Goal: Task Accomplishment & Management: Manage account settings

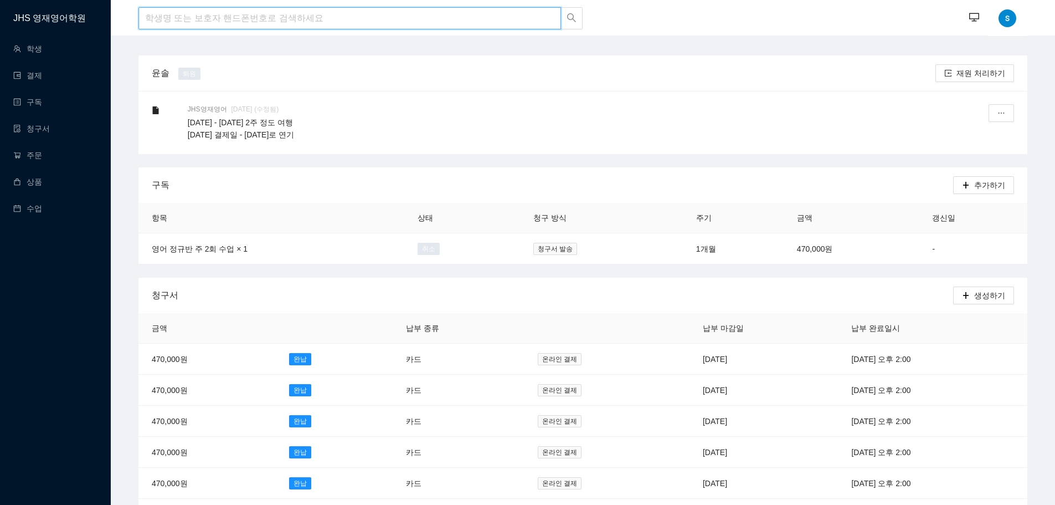
click at [222, 14] on input "search" at bounding box center [349, 18] width 423 height 22
type input "d"
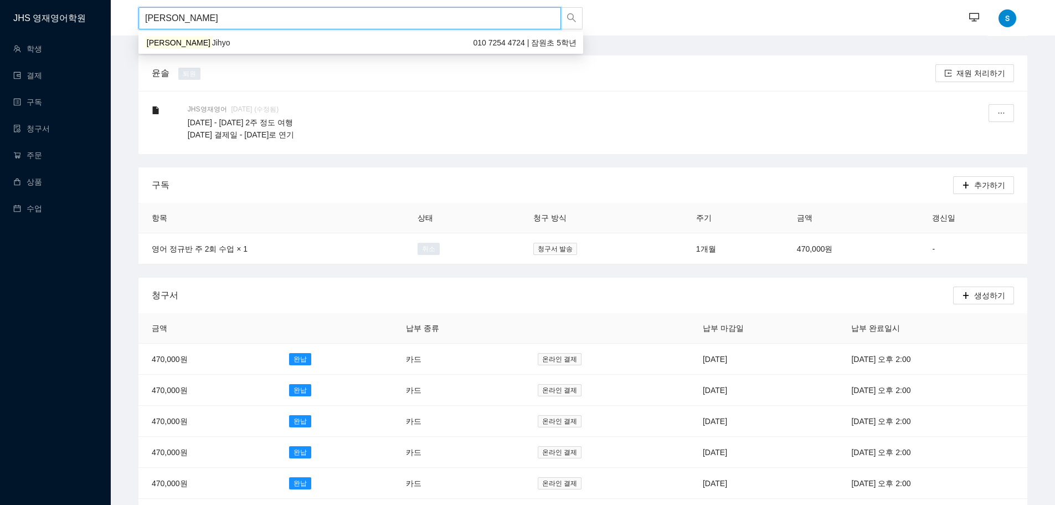
click at [205, 42] on div "[PERSON_NAME] 010 7254 4724 | 잠원초 5학년" at bounding box center [360, 43] width 431 height 12
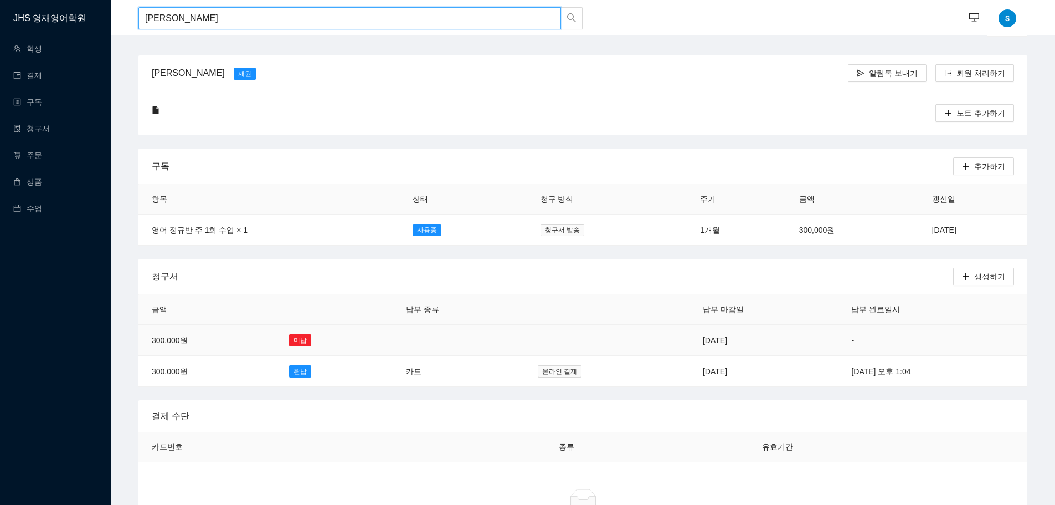
type input "[PERSON_NAME]"
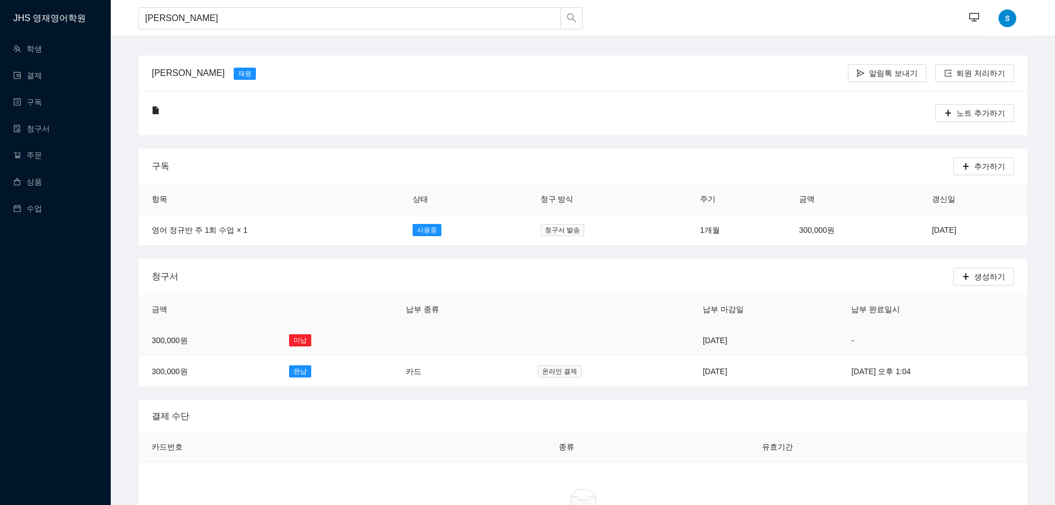
click at [690, 341] on td "[DATE]" at bounding box center [764, 340] width 148 height 31
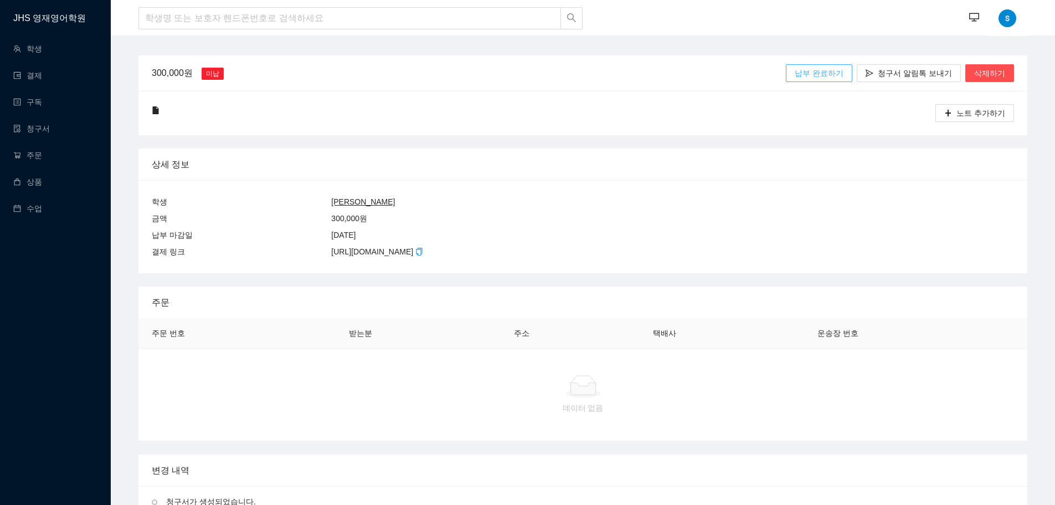
click at [826, 71] on span "납부 완료하기" at bounding box center [819, 73] width 49 height 12
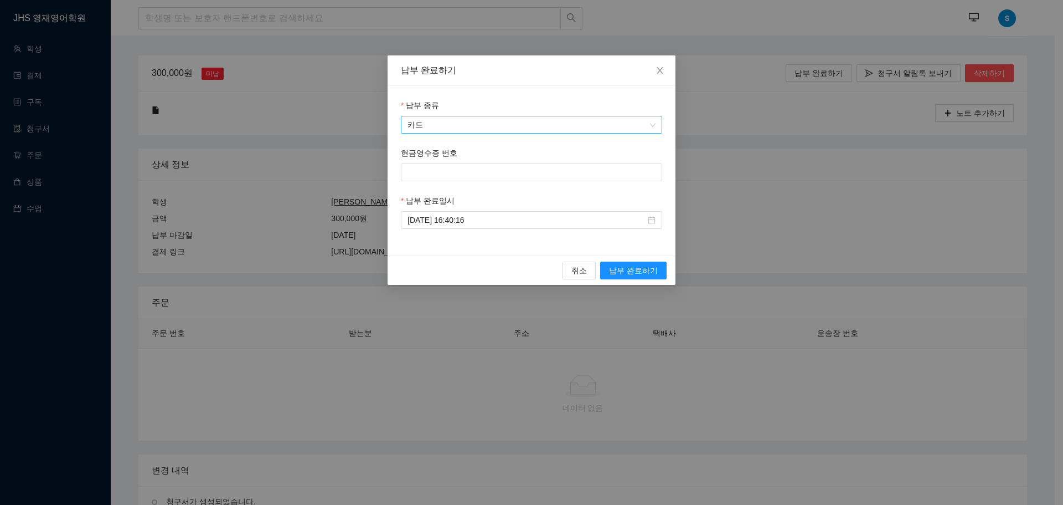
click at [497, 128] on span "카드" at bounding box center [532, 124] width 248 height 17
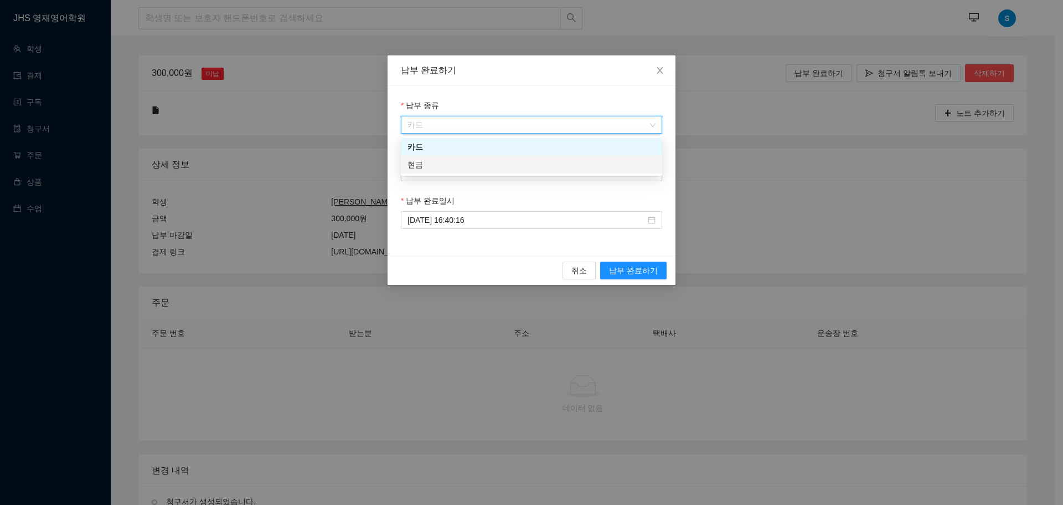
click at [456, 167] on div "현금" at bounding box center [532, 164] width 248 height 12
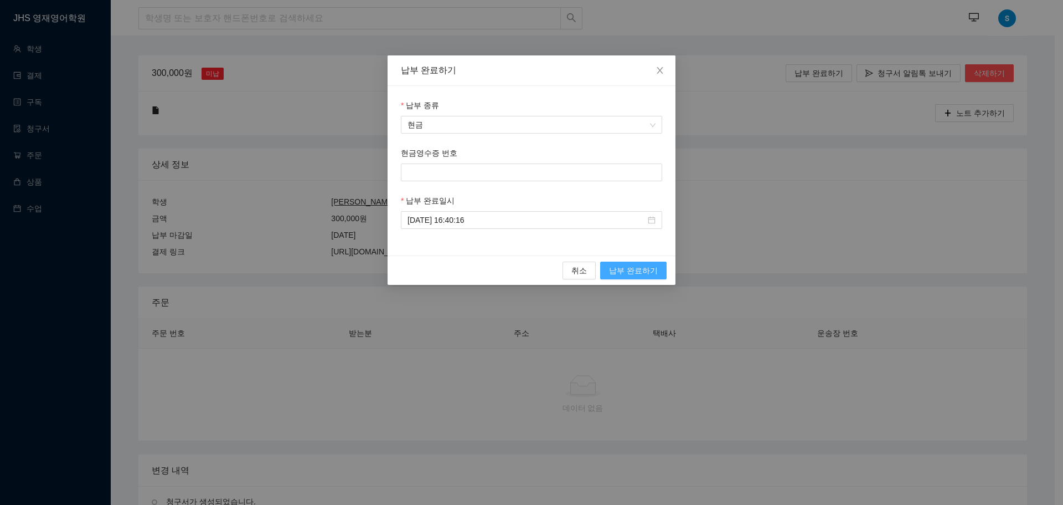
click at [615, 272] on span "납부 완료하기" at bounding box center [633, 270] width 49 height 12
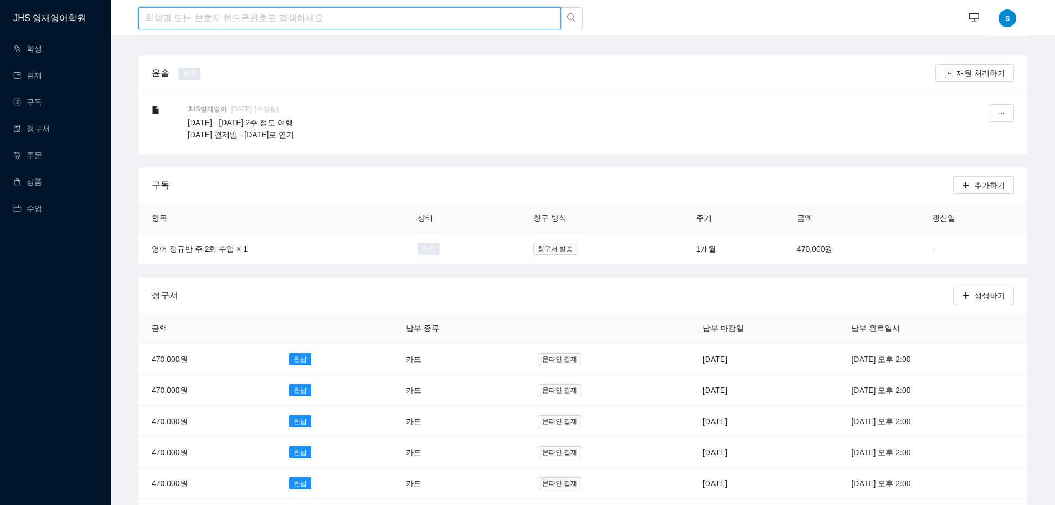
click at [244, 22] on input "search" at bounding box center [349, 18] width 423 height 22
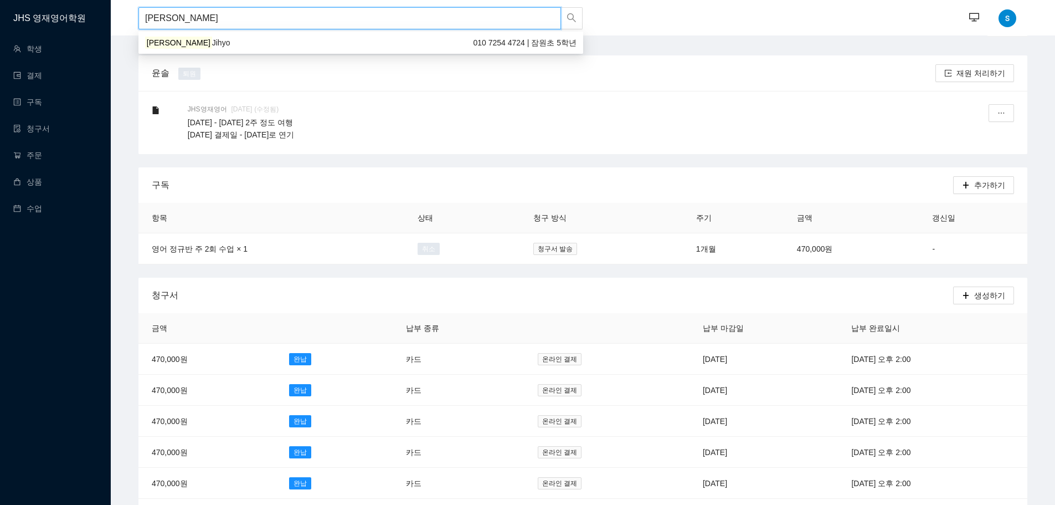
click at [248, 41] on div "[PERSON_NAME] 010 7254 4724 | 잠원초 5학년" at bounding box center [360, 43] width 431 height 12
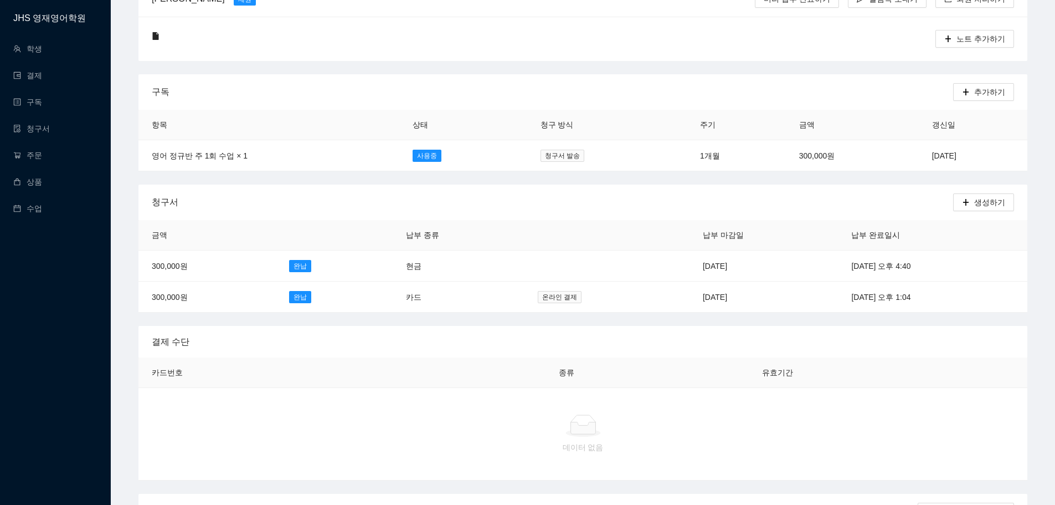
scroll to position [55, 0]
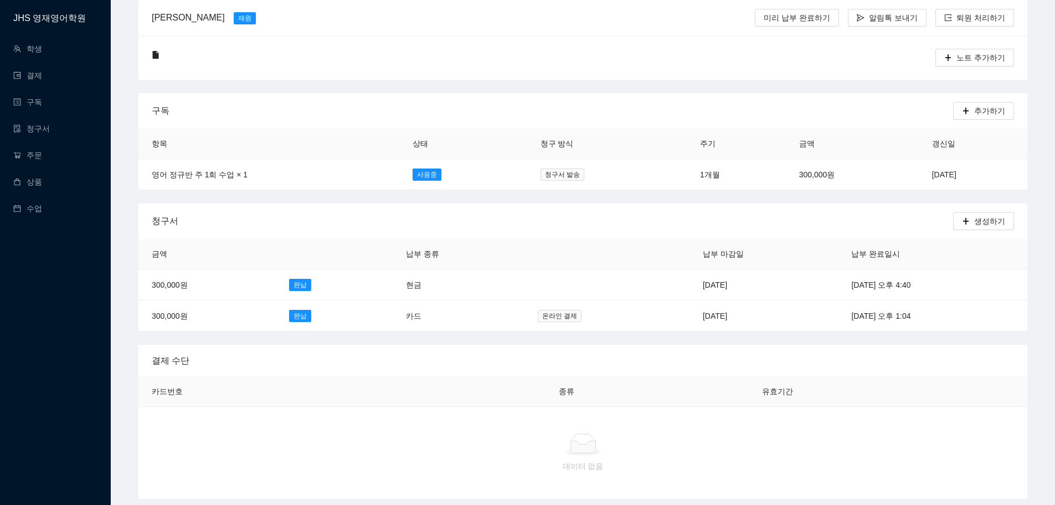
type input "[PERSON_NAME]"
click at [586, 50] on div at bounding box center [529, 58] width 683 height 18
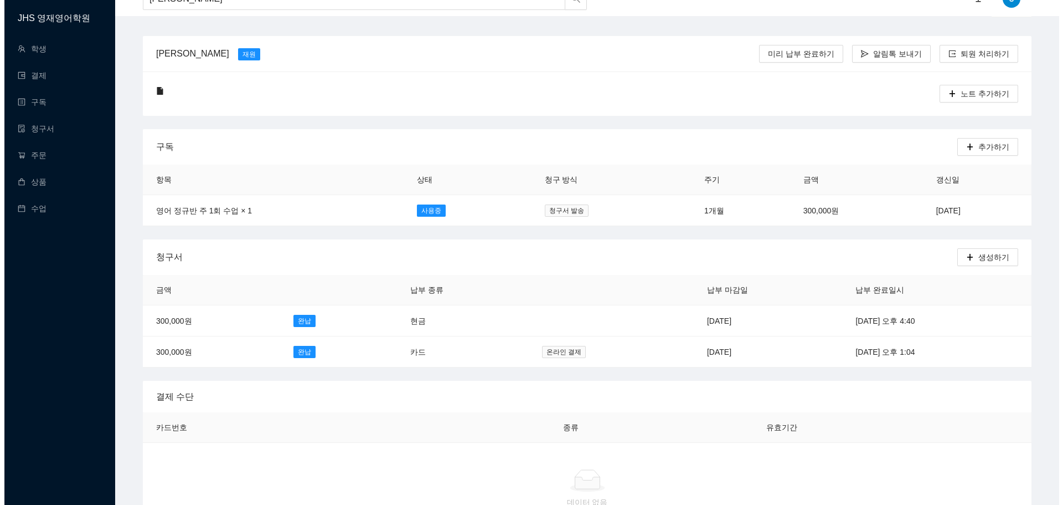
scroll to position [0, 0]
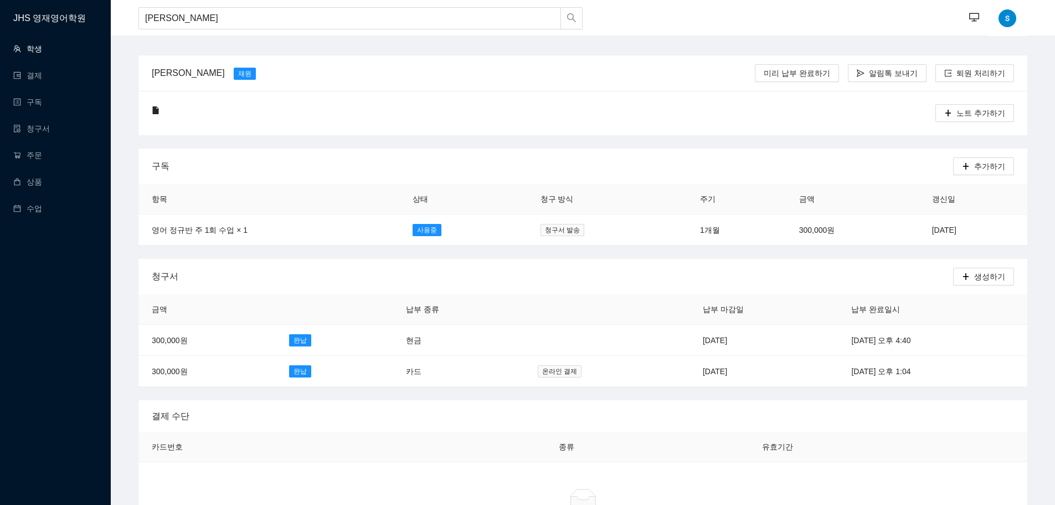
click at [35, 45] on link "학생" at bounding box center [27, 48] width 29 height 9
